Goal: Navigation & Orientation: Find specific page/section

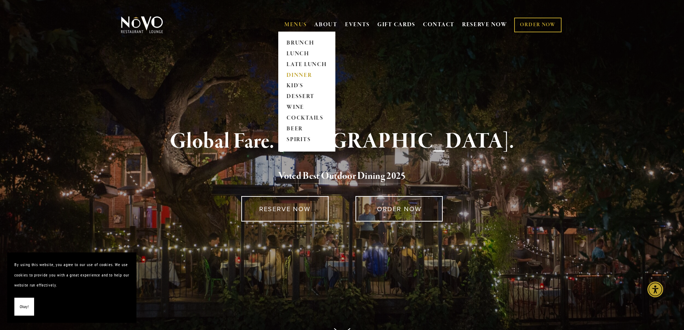
click at [292, 76] on link "DINNER" at bounding box center [306, 75] width 45 height 11
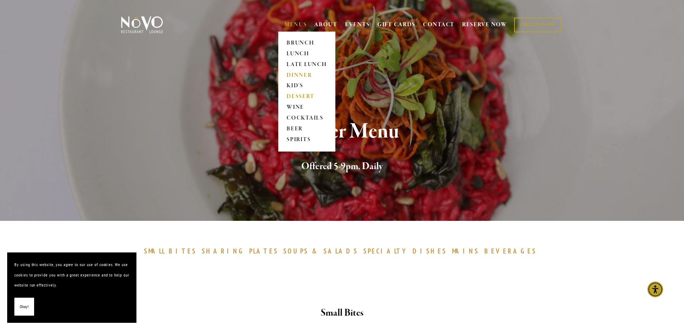
click at [297, 97] on link "DESSERT" at bounding box center [306, 97] width 45 height 11
